Goal: Find specific page/section: Find specific page/section

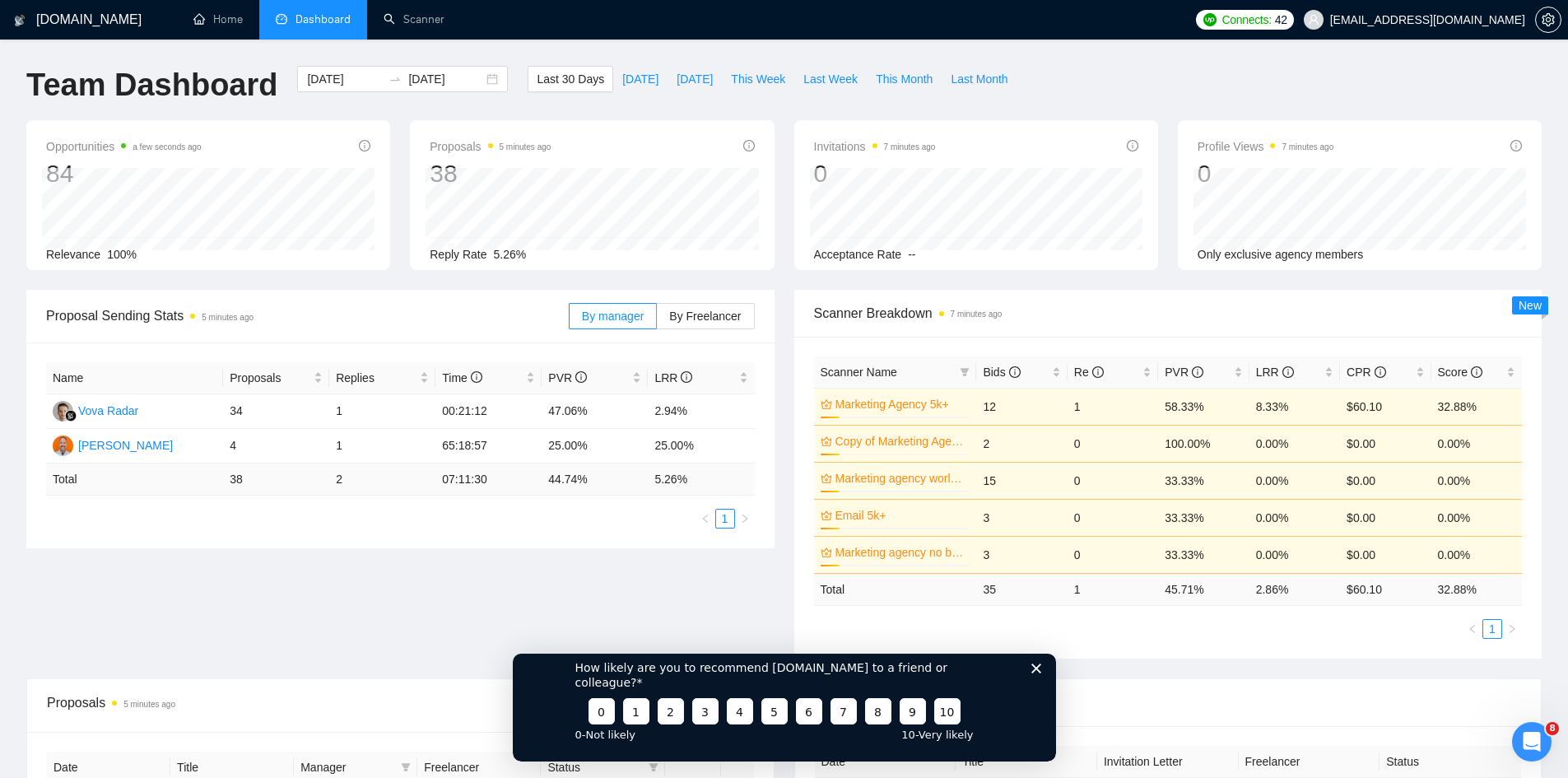
click at [1032, 673] on icon "Close survey" at bounding box center [1036, 668] width 10 height 10
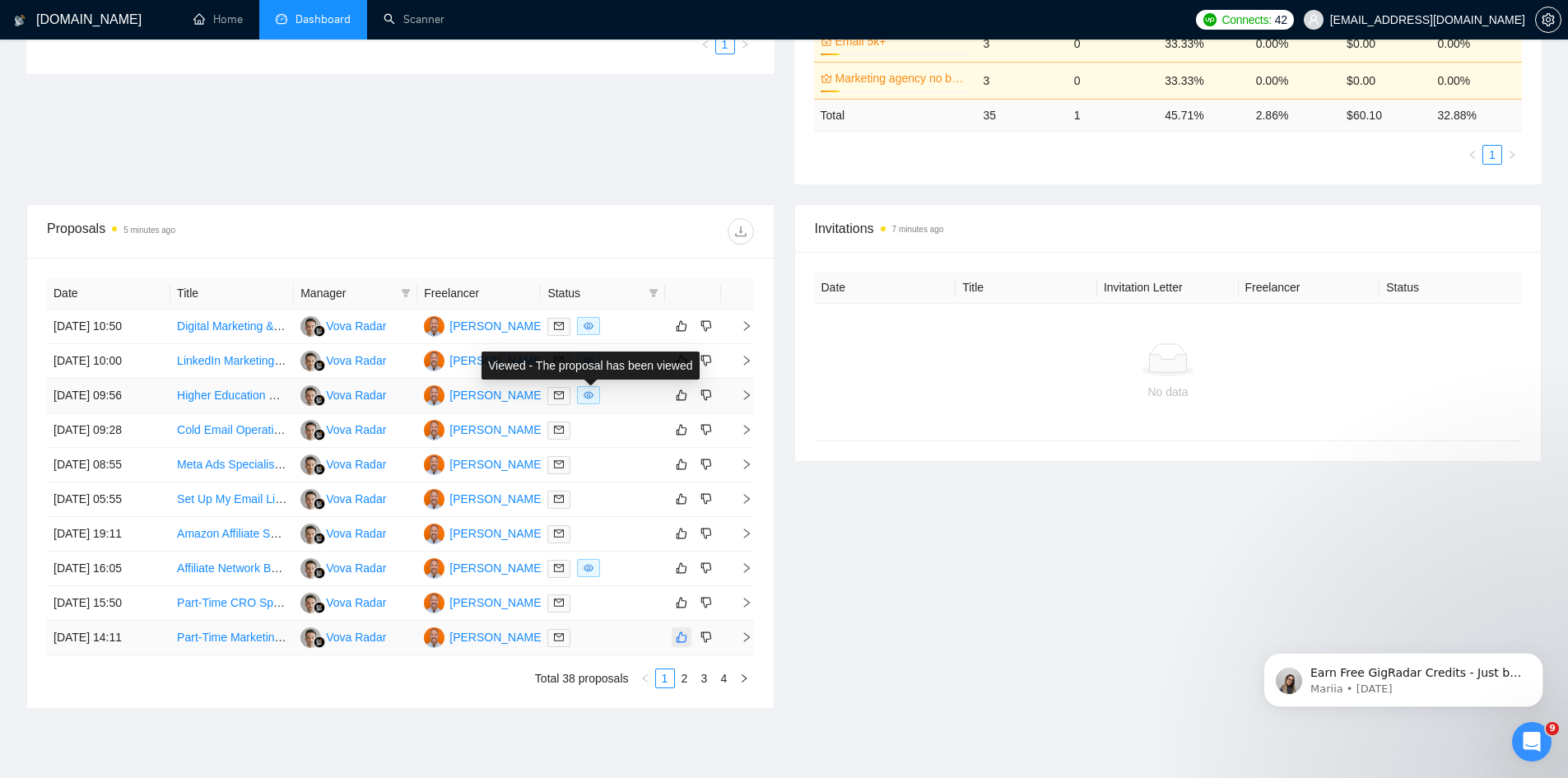
scroll to position [552, 0]
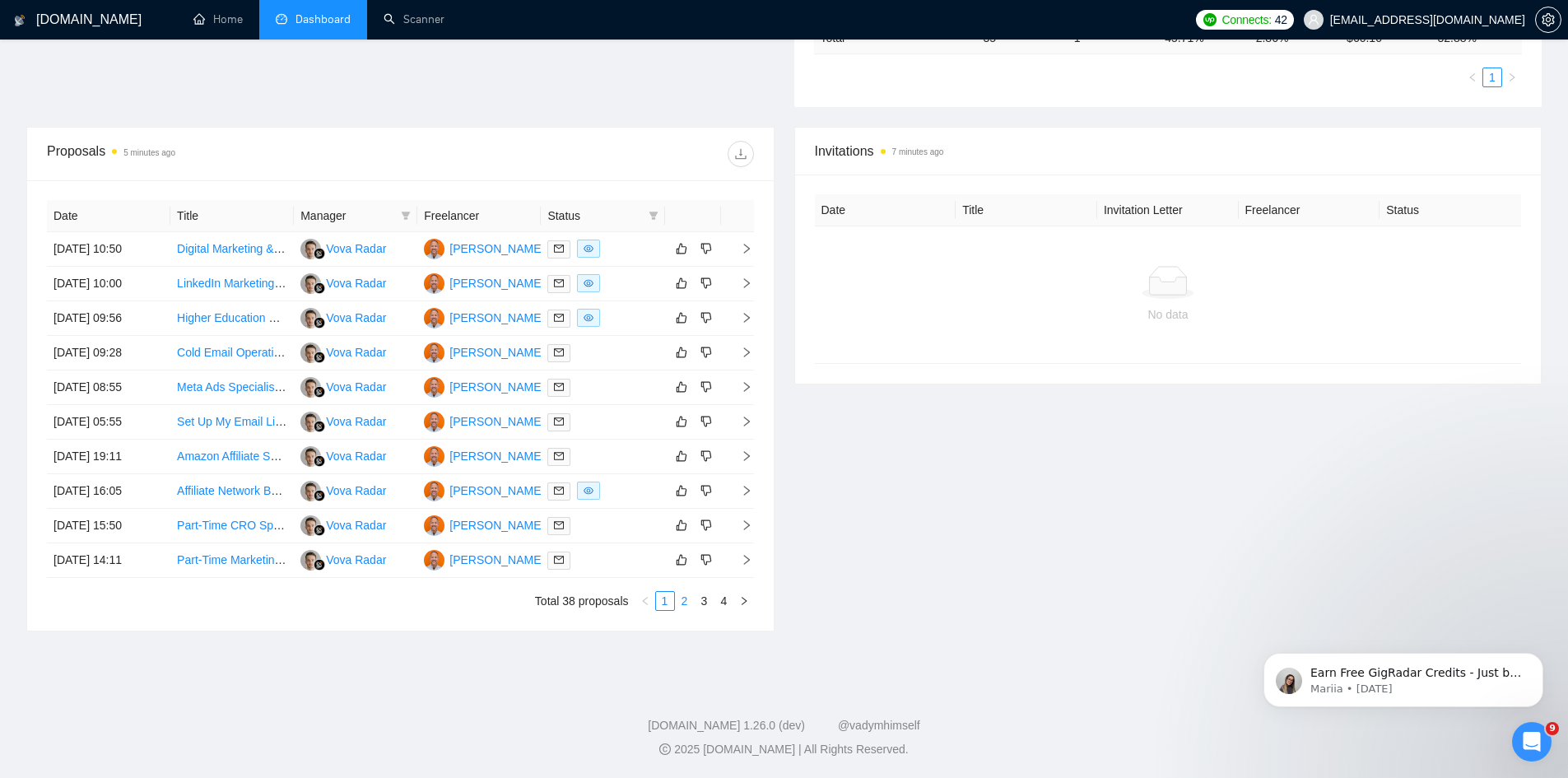
click at [683, 602] on link "2" at bounding box center [685, 600] width 18 height 18
click at [705, 601] on link "3" at bounding box center [705, 600] width 18 height 18
click at [664, 601] on link "1" at bounding box center [665, 600] width 18 height 18
